Goal: Information Seeking & Learning: Learn about a topic

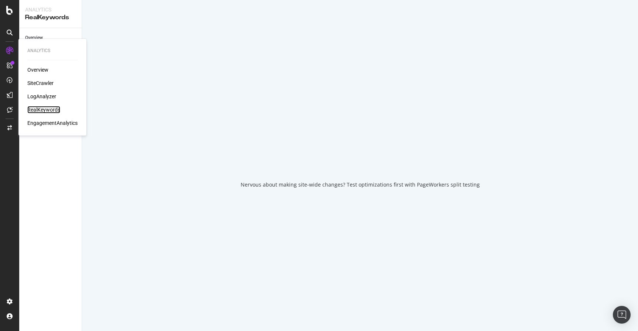
click at [54, 108] on div "RealKeywords" at bounding box center [43, 109] width 33 height 7
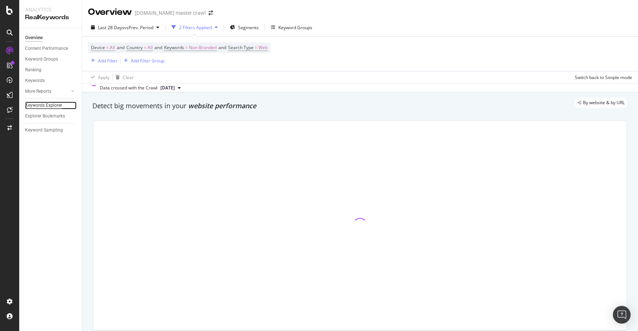
click at [55, 108] on div "Keywords Explorer" at bounding box center [43, 106] width 37 height 8
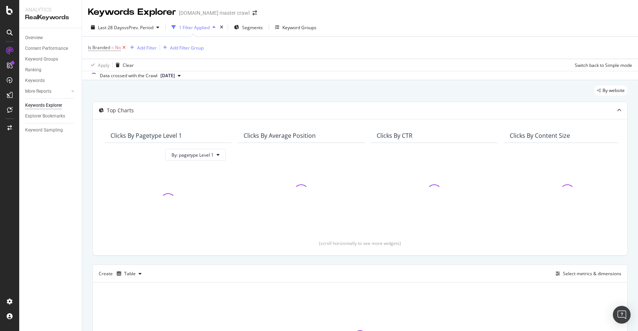
click at [125, 48] on icon at bounding box center [124, 47] width 6 height 7
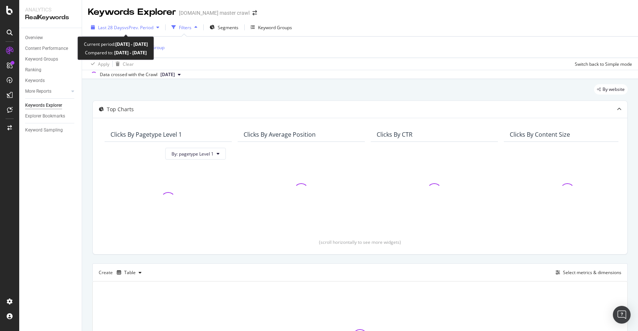
click at [149, 31] on div "Last 28 Days vs Prev. Period" at bounding box center [125, 27] width 74 height 11
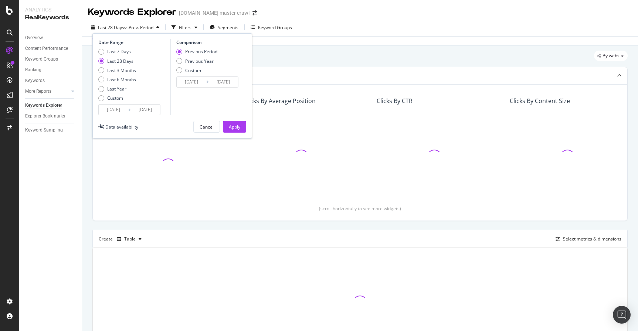
click at [140, 107] on input "[DATE]" at bounding box center [146, 110] width 30 height 10
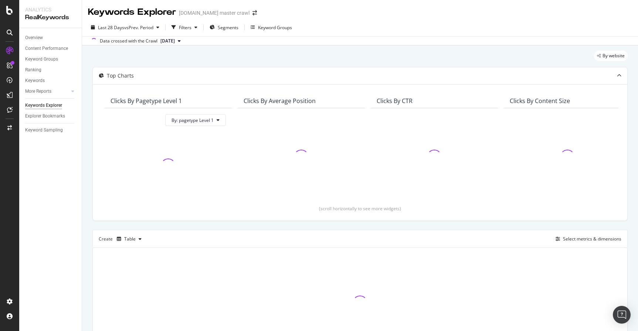
click at [269, 66] on div "By website" at bounding box center [360, 59] width 536 height 16
